Goal: Task Accomplishment & Management: Use online tool/utility

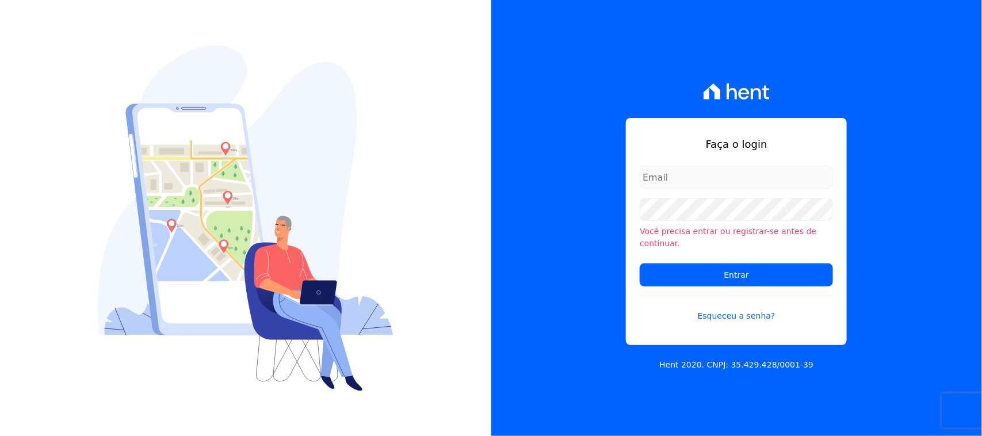
click at [686, 182] on input "email" at bounding box center [736, 177] width 193 height 23
type input "[EMAIL_ADDRESS][DOMAIN_NAME]"
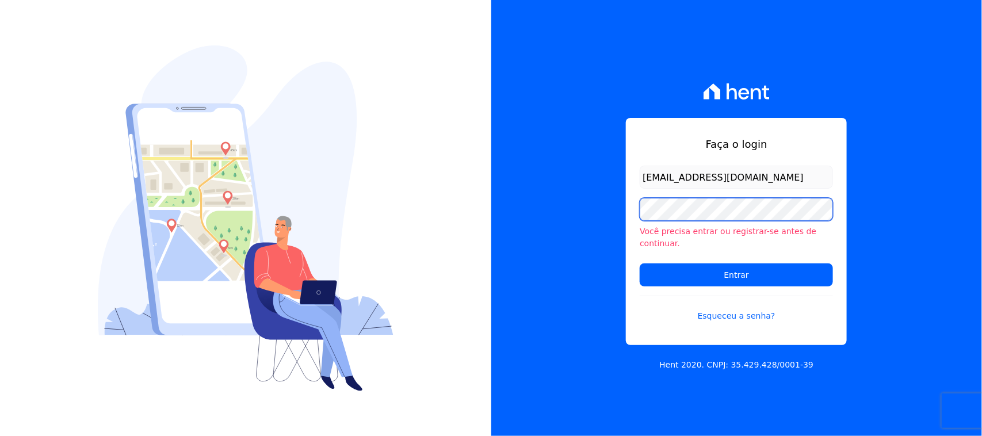
click at [640, 264] on input "Entrar" at bounding box center [736, 275] width 193 height 23
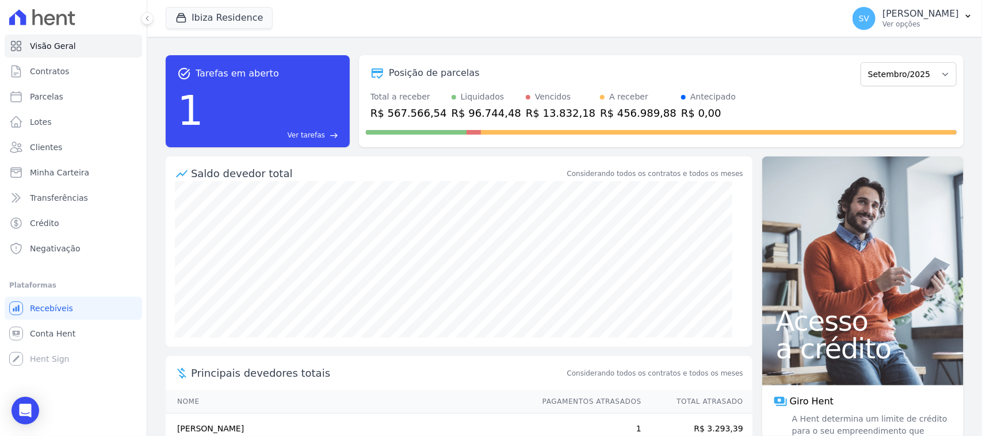
click at [354, 62] on div "task_alt Tarefas em aberto 1 Ver tarefas east Posição de parcelas Julho/2024 Ag…" at bounding box center [565, 101] width 798 height 92
